Goal: Task Accomplishment & Management: Manage account settings

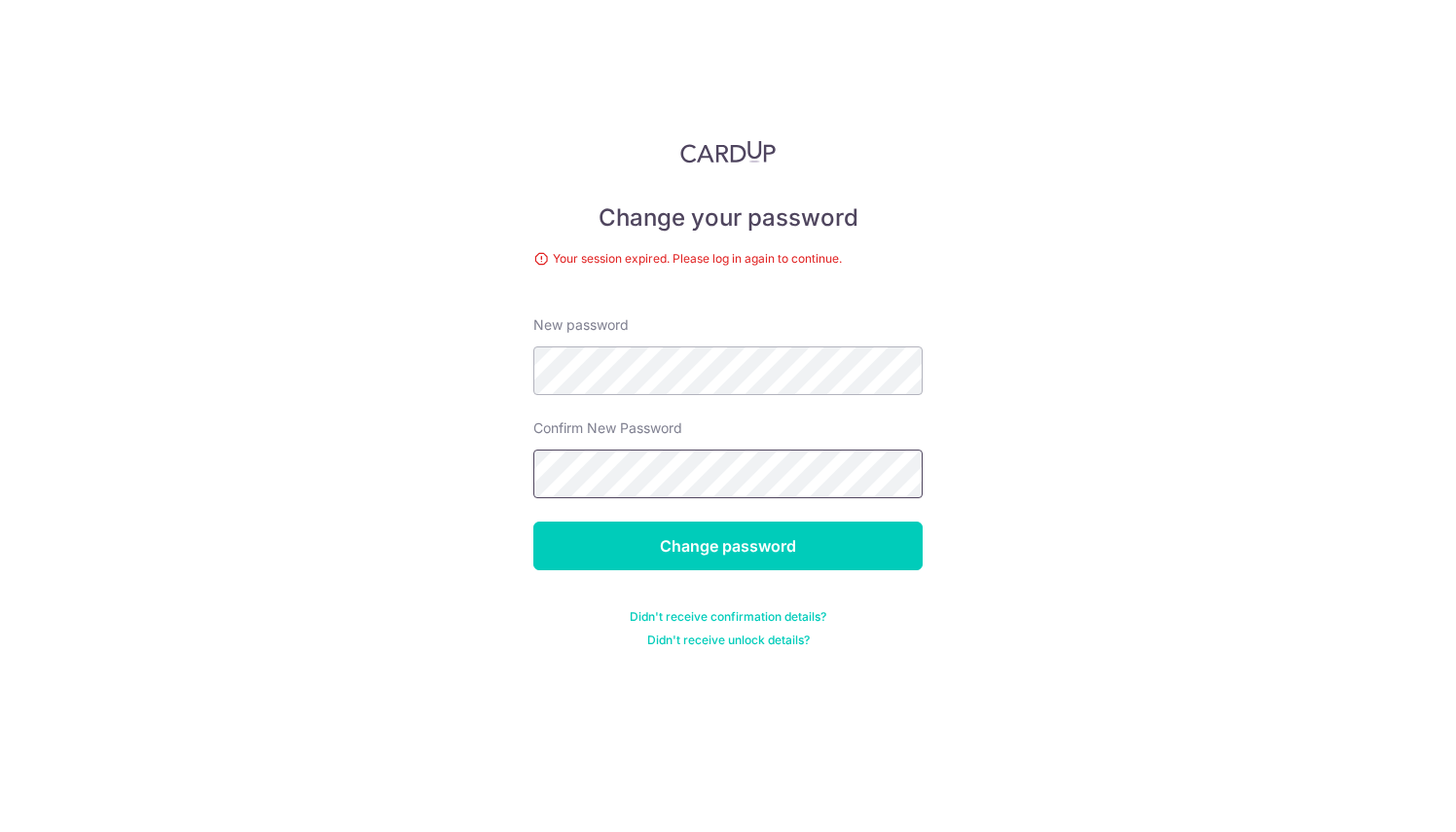
click at [533, 522] on input "Change password" at bounding box center [727, 546] width 390 height 49
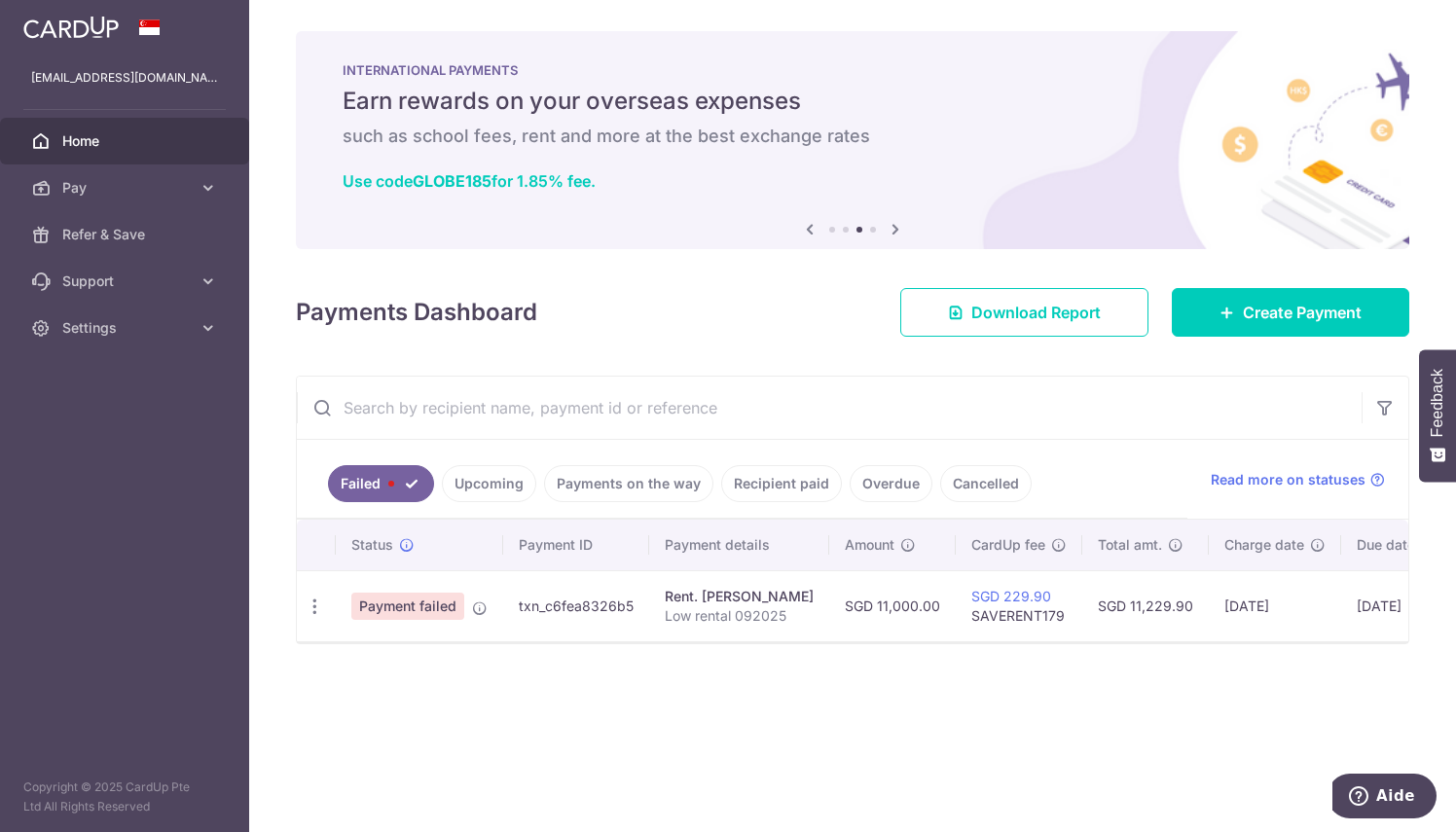
click at [436, 600] on span "Payment failed" at bounding box center [407, 606] width 113 height 27
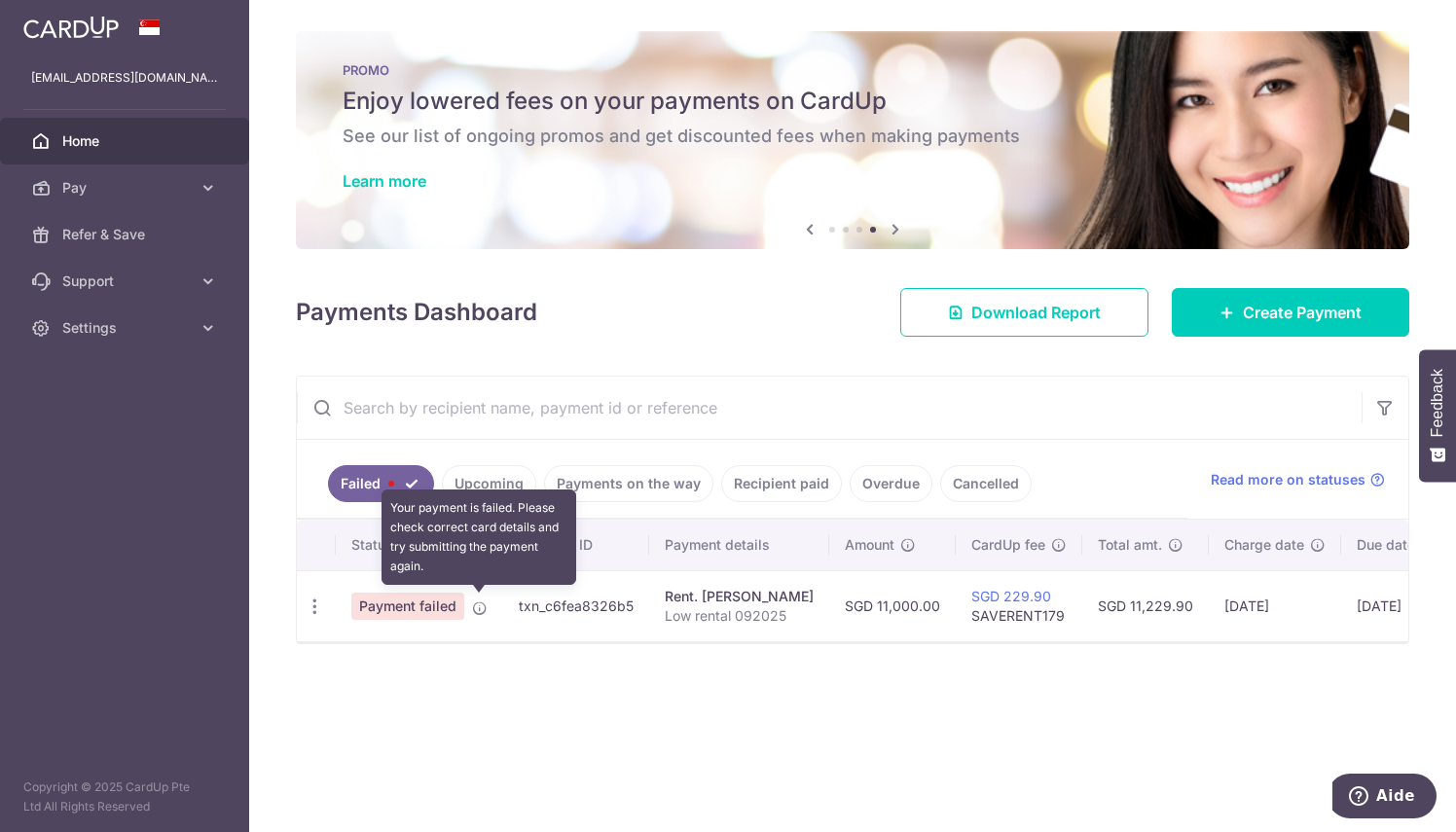
click at [474, 603] on icon at bounding box center [480, 608] width 16 height 16
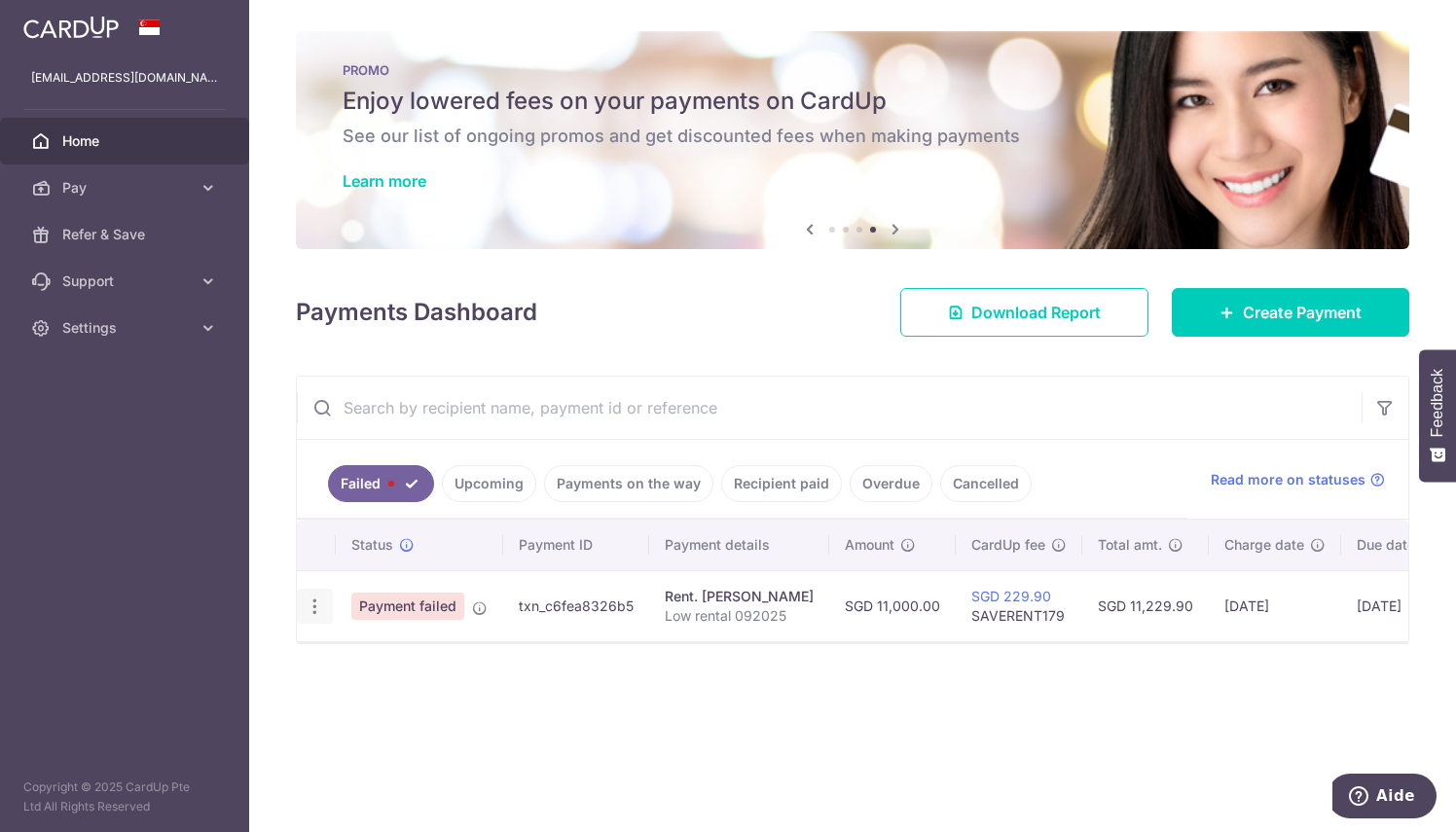
click at [311, 600] on icon "button" at bounding box center [314, 606] width 21 height 21
click at [443, 669] on link "Update payment" at bounding box center [398, 660] width 202 height 47
radio input "true"
type input "11,000.00"
type input "Low rental 092025"
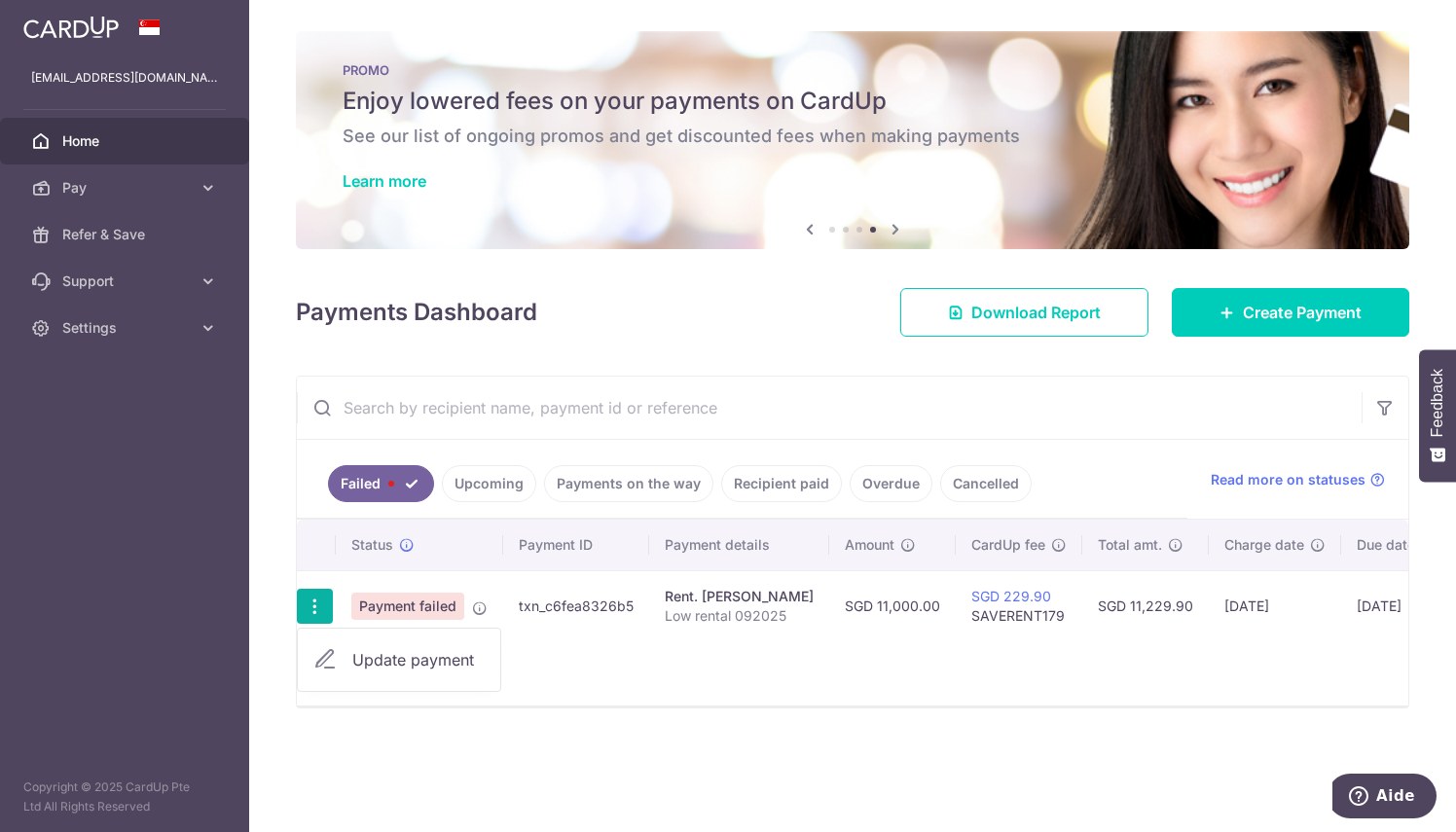
type input "SAVERENT179"
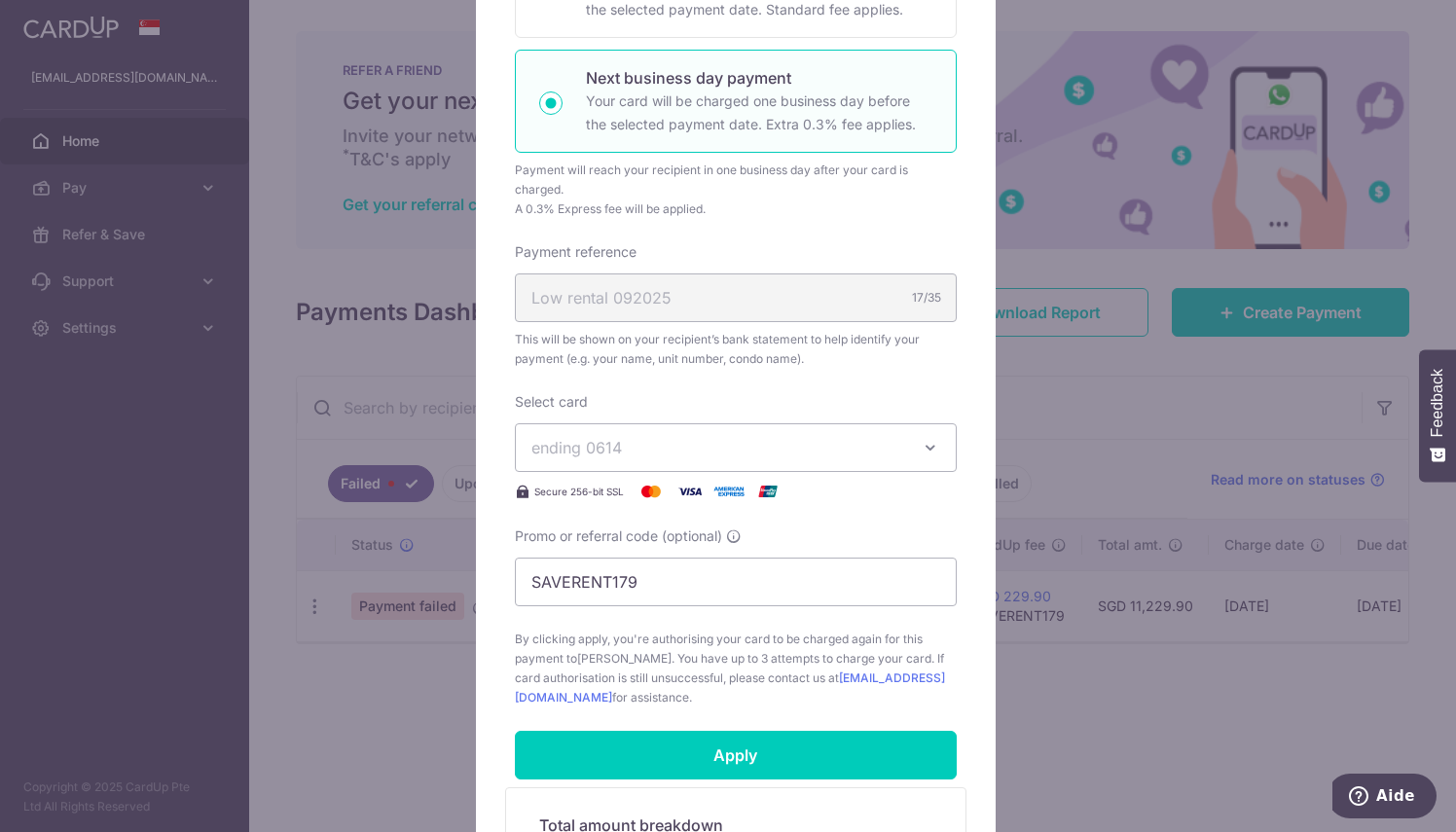
scroll to position [410, 0]
click at [920, 445] on icon "button" at bounding box center [930, 447] width 20 height 20
click at [874, 399] on div "Select card ending 0614 **** 0614 Secure 256-bit SSL" at bounding box center [736, 447] width 442 height 111
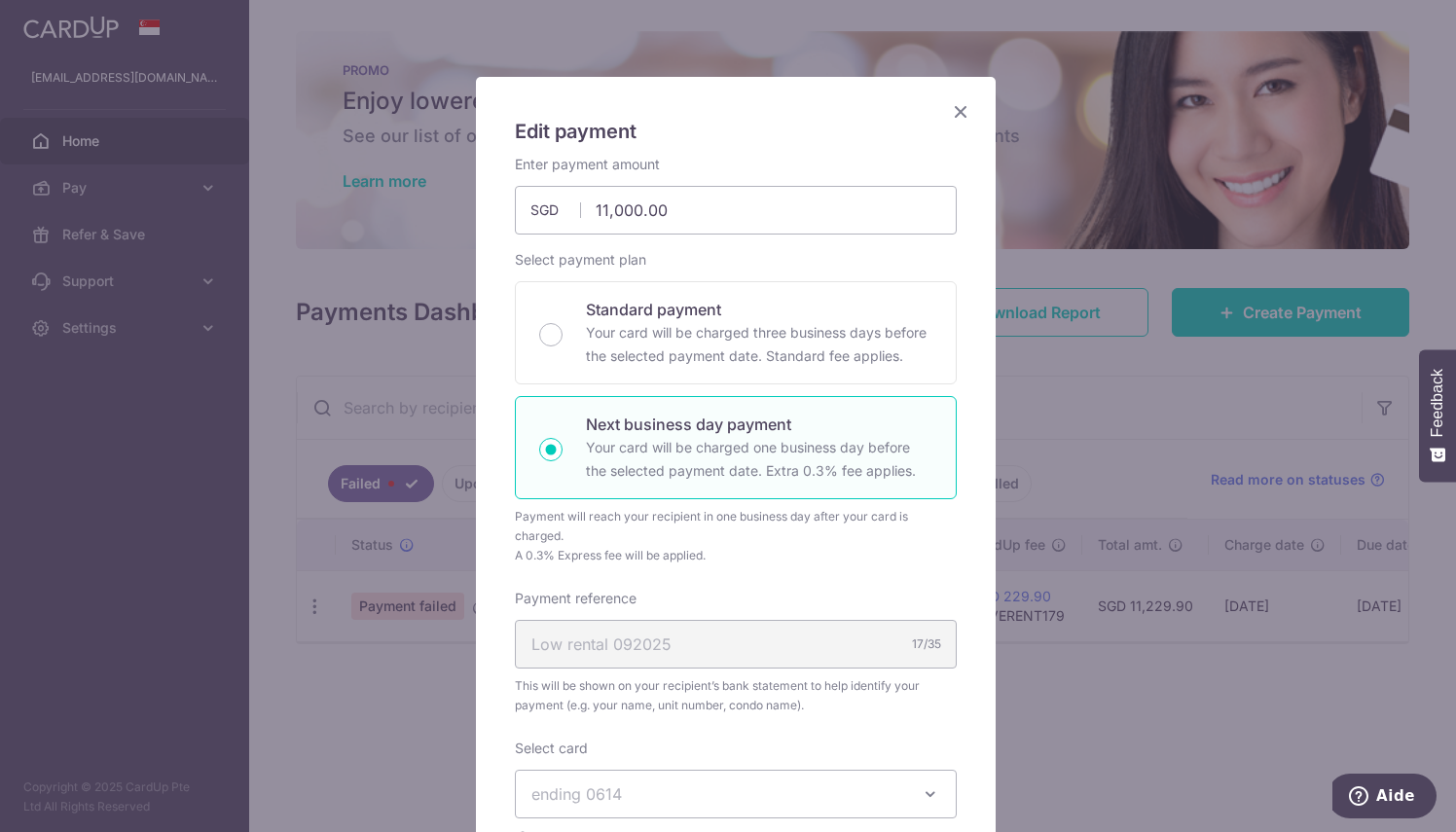
scroll to position [62, 0]
click at [601, 212] on input "11,000.00" at bounding box center [736, 212] width 442 height 49
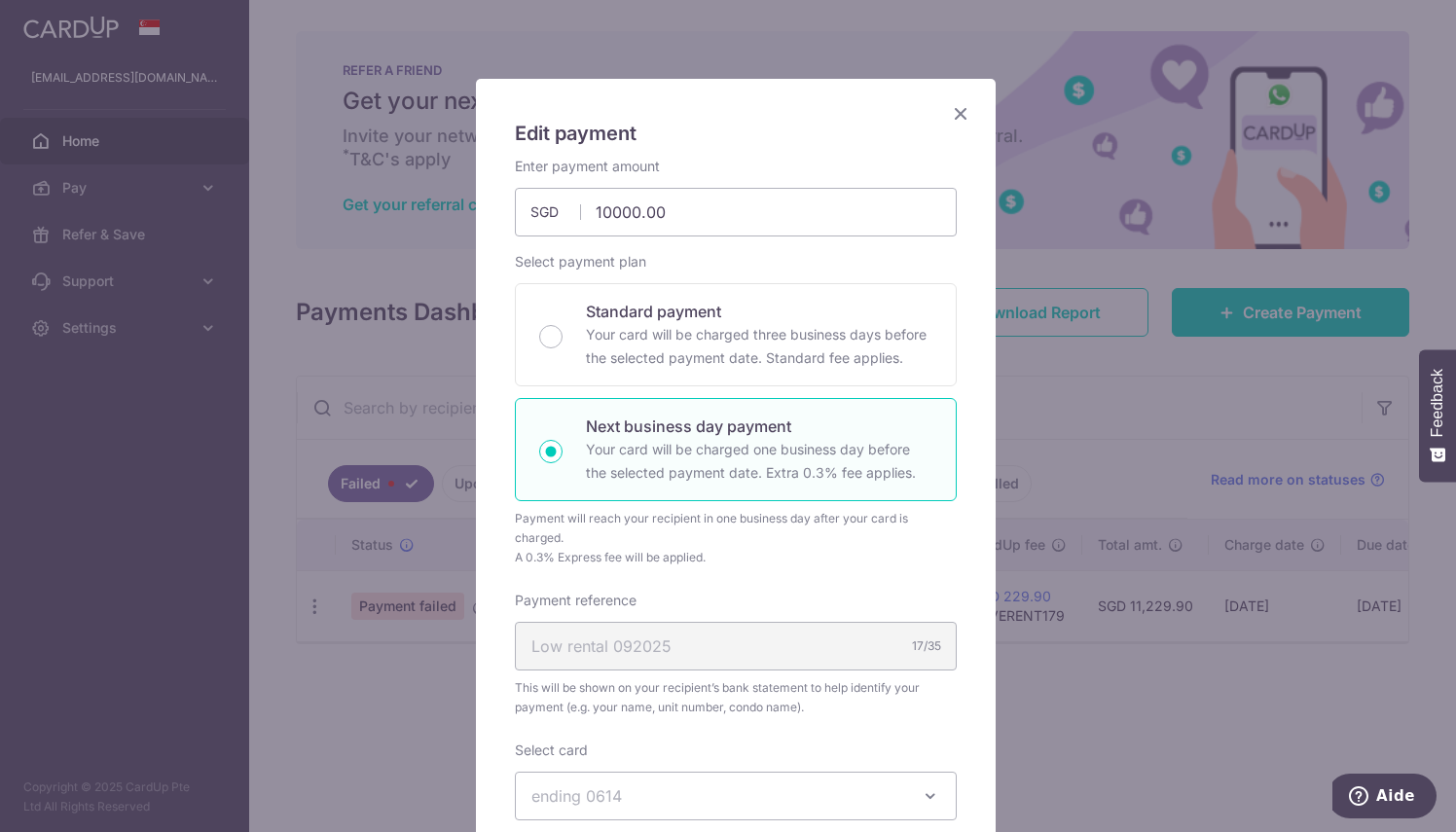
type input "10,000.00"
click at [855, 271] on div "Select payment plan Standard payment Your card will be charged three business d…" at bounding box center [736, 409] width 442 height 315
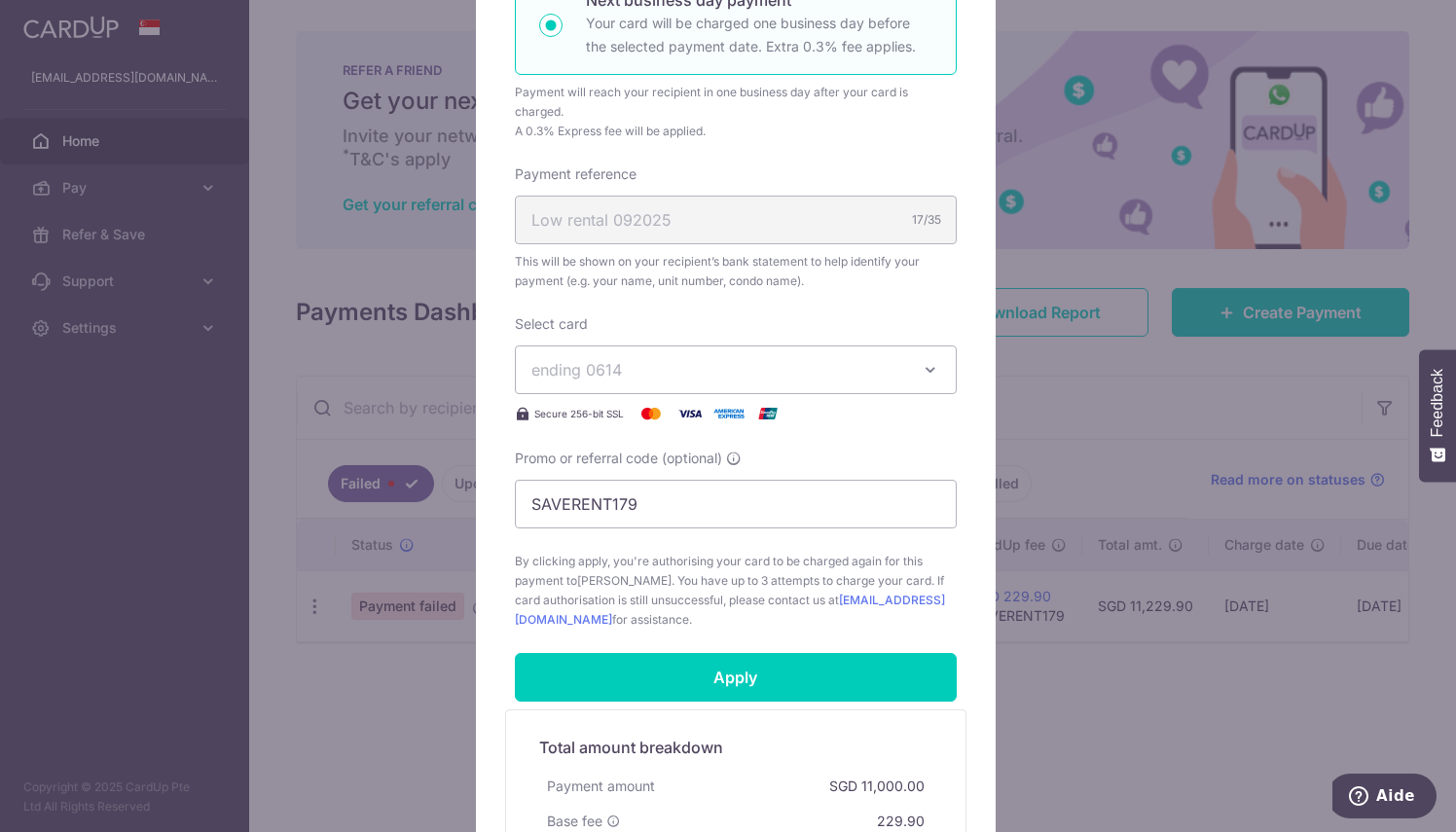
scroll to position [491, 0]
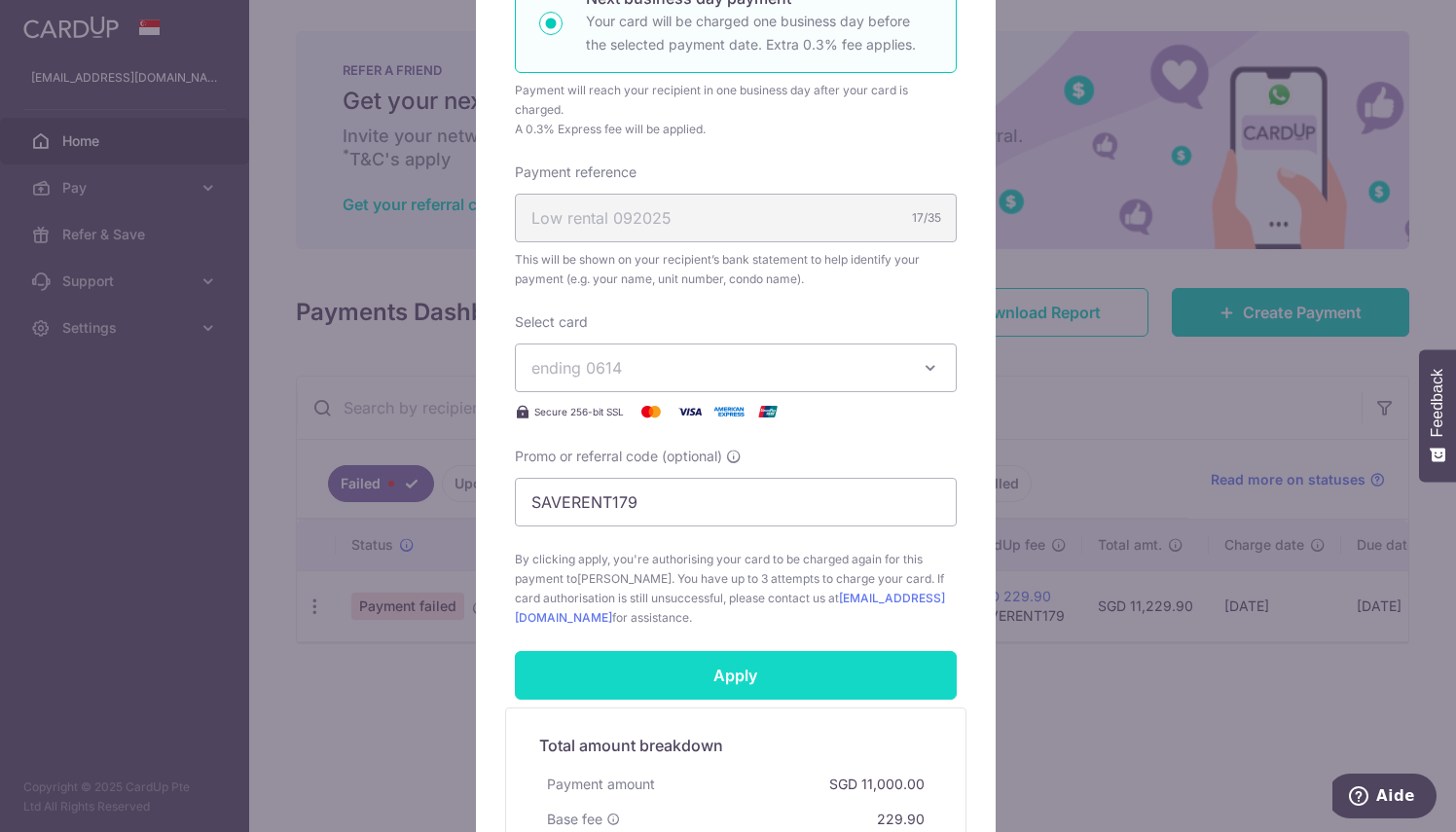
click at [778, 669] on input "Apply" at bounding box center [736, 675] width 442 height 49
